Goal: Navigation & Orientation: Find specific page/section

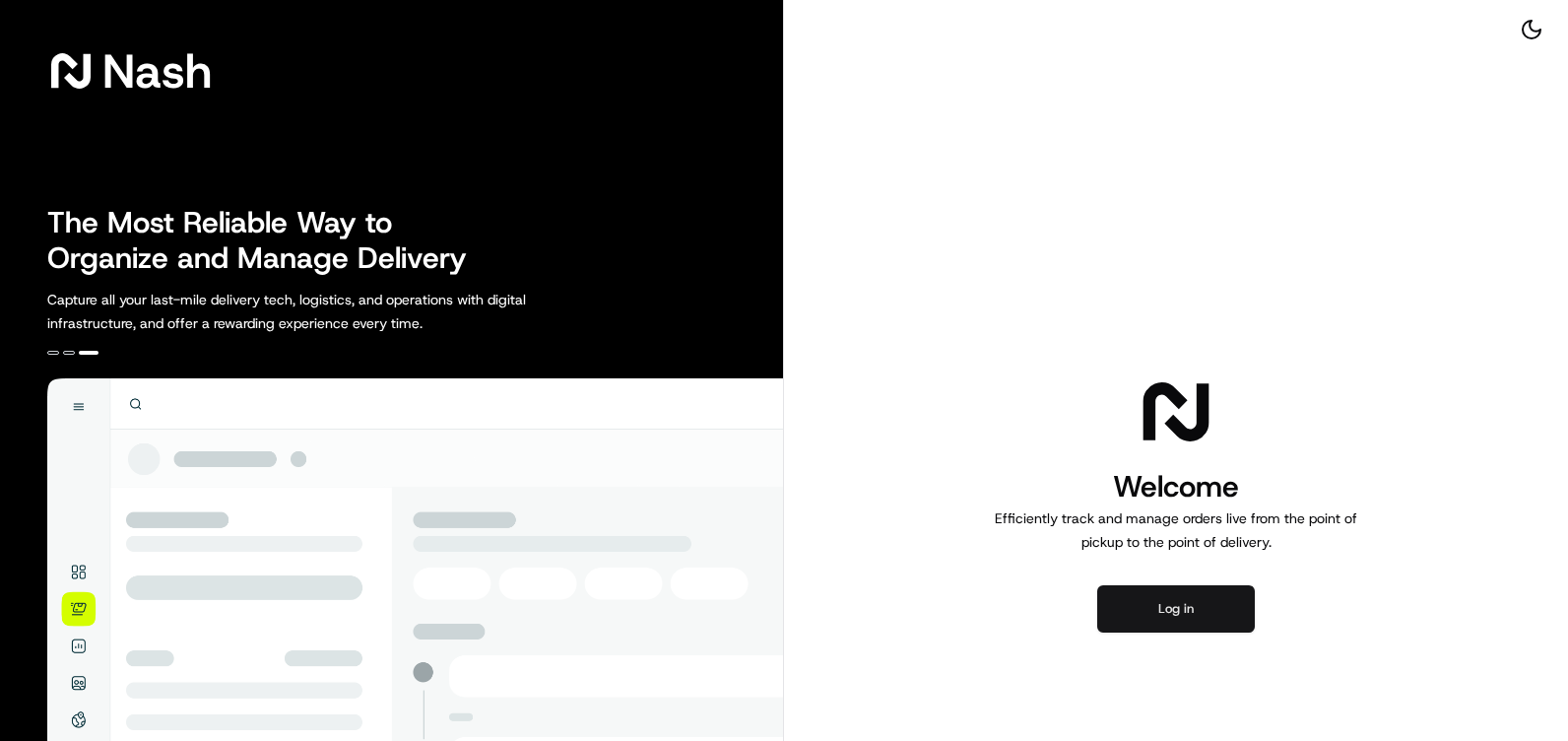
click at [1197, 594] on button "Log in" at bounding box center [1176, 608] width 158 height 47
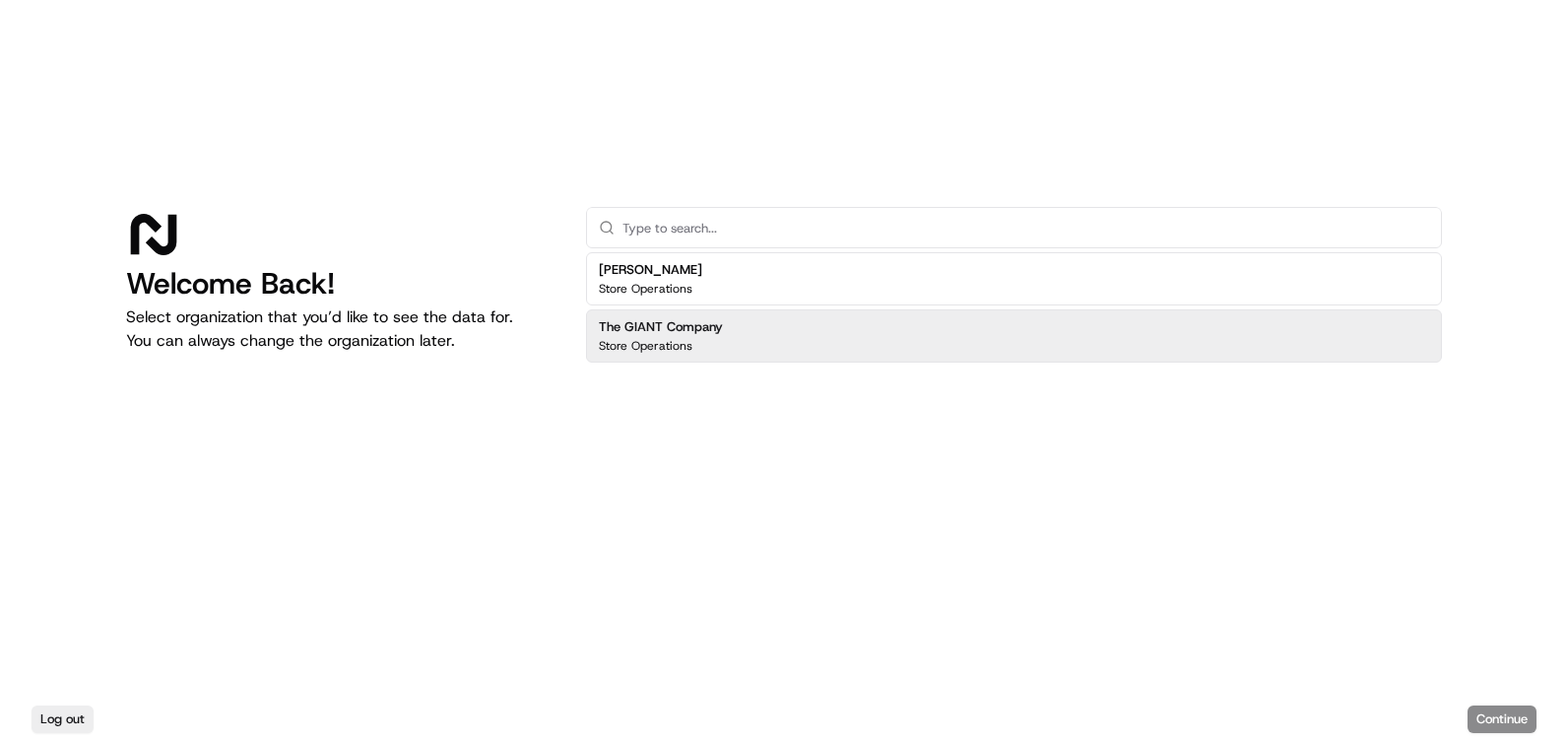
click at [694, 332] on h2 "The GIANT Company" at bounding box center [661, 327] width 124 height 18
click at [1506, 722] on button "Continue" at bounding box center [1502, 719] width 69 height 28
